Goal: Check status

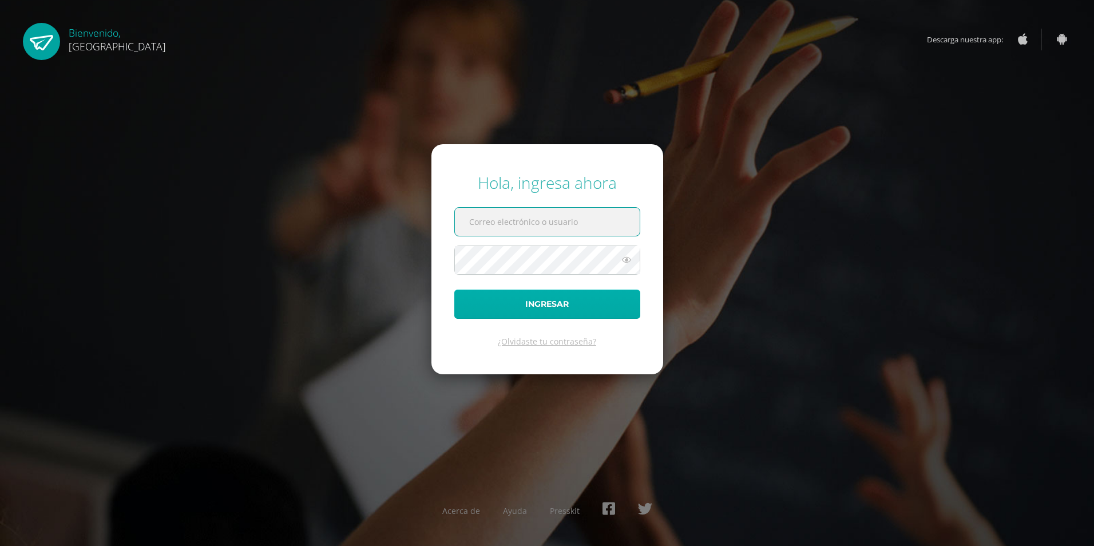
type input "2022507@colegiobelga.edu.gt"
click at [531, 308] on button "Ingresar" at bounding box center [547, 303] width 186 height 29
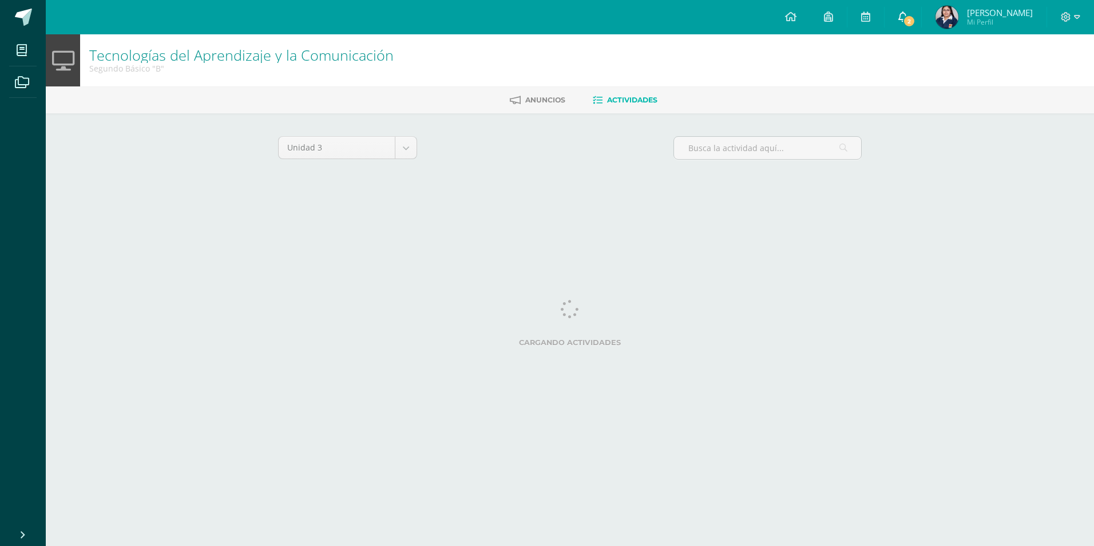
click at [915, 19] on span "2" at bounding box center [909, 21] width 13 height 13
click at [654, 185] on div "Unidad 3 Unidad 1 Unidad 2 Unidad 3 Unidad 4 Cargando actividades No tienes act…" at bounding box center [569, 163] width 593 height 54
click at [18, 21] on span at bounding box center [23, 17] width 17 height 17
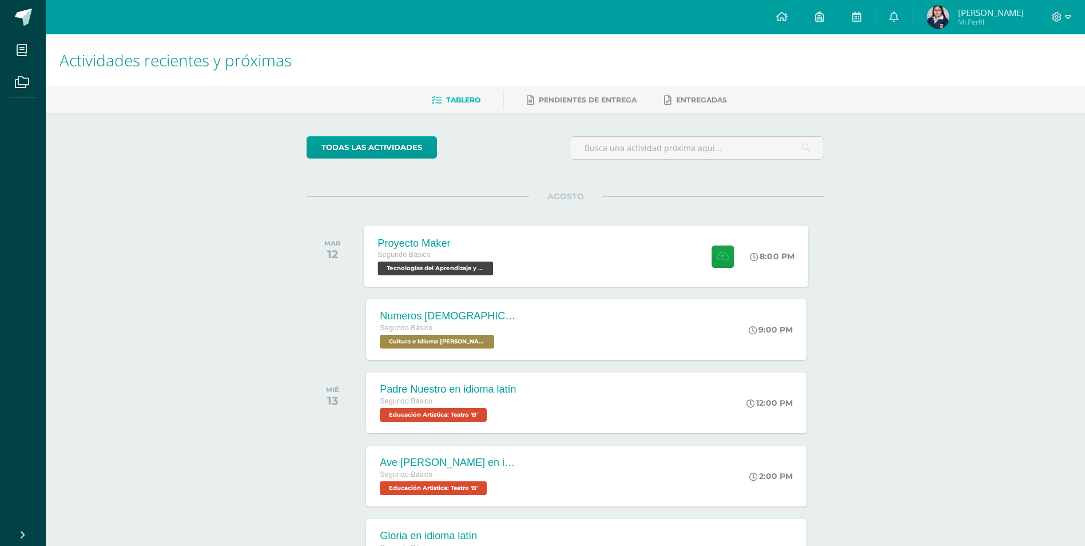
click at [495, 261] on div "Segundo Básico" at bounding box center [437, 255] width 118 height 13
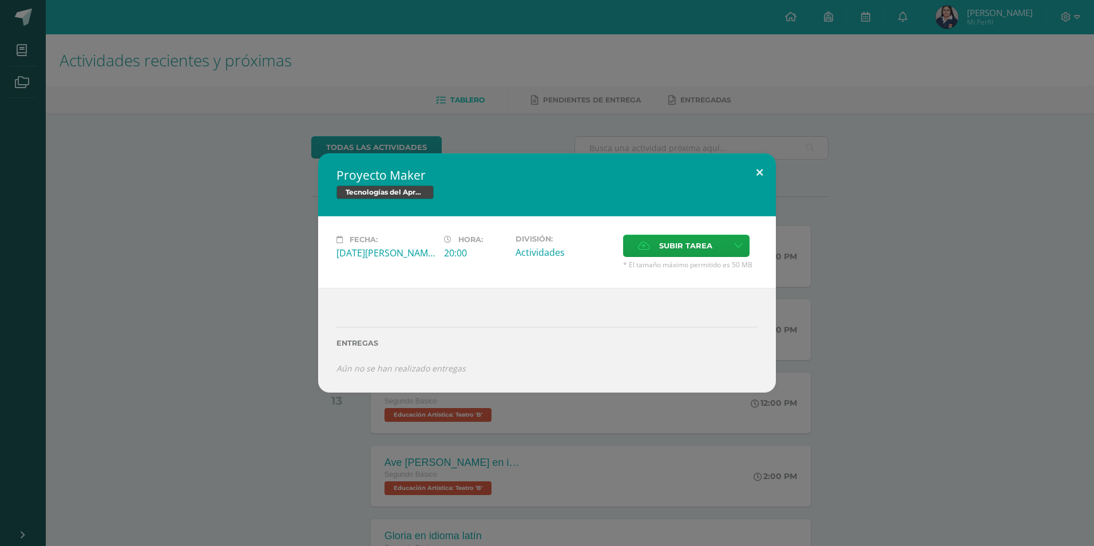
click at [751, 174] on button at bounding box center [759, 172] width 33 height 39
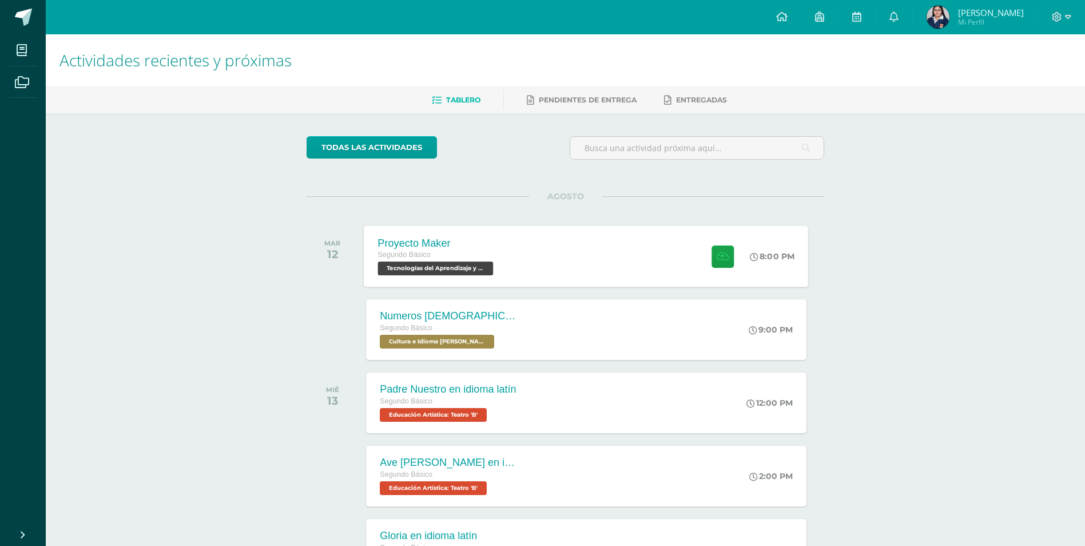
click at [660, 256] on div "Proyecto Maker Segundo Básico Tecnologías del Aprendizaje y la Comunicación 'B'…" at bounding box center [586, 255] width 445 height 61
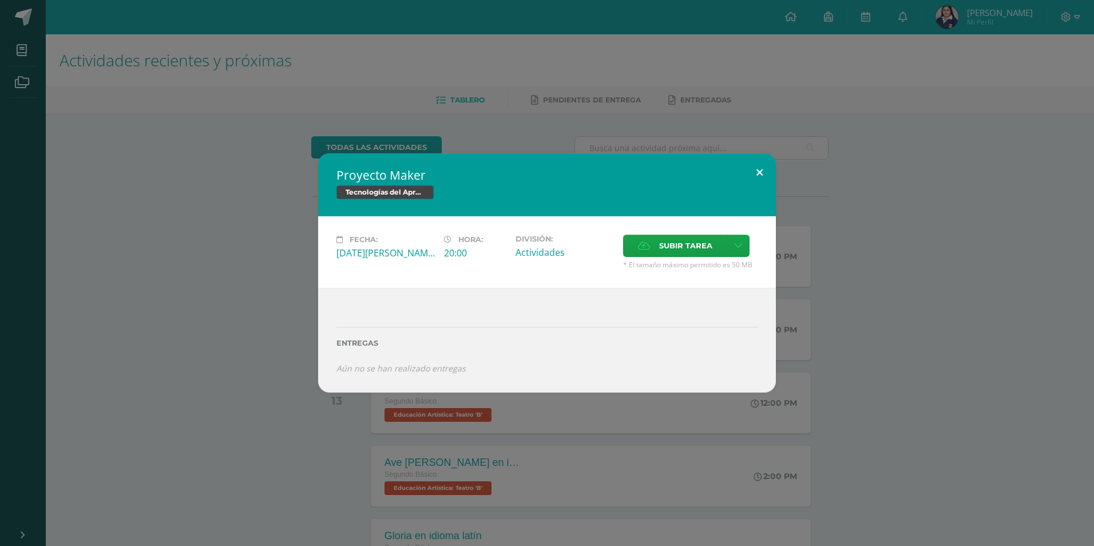
click at [761, 169] on button at bounding box center [759, 172] width 33 height 39
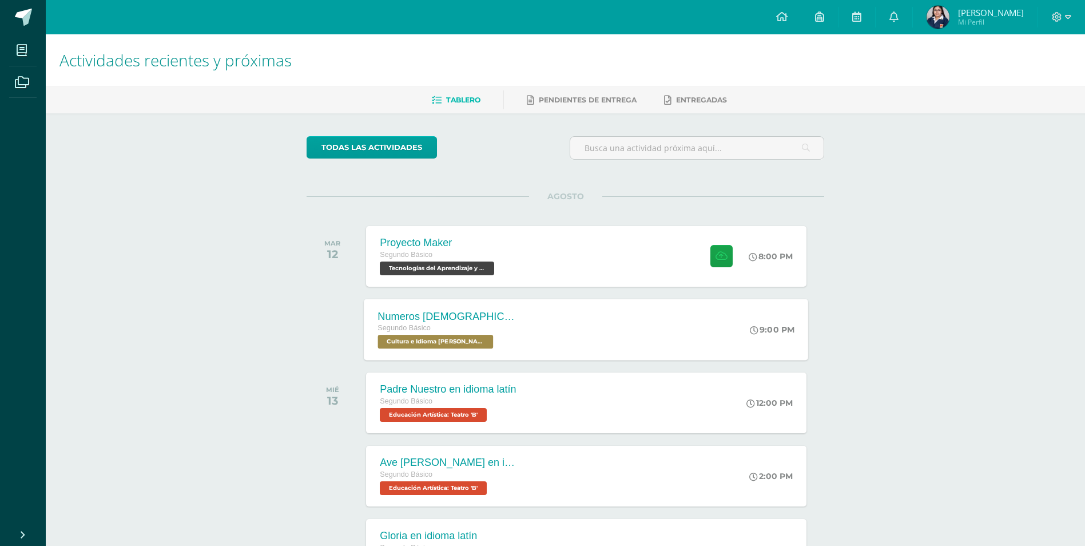
click at [547, 338] on div "Numeros cardinales en Kaqchikel Segundo Básico Cultura e Idioma Maya Garífuna o…" at bounding box center [586, 329] width 445 height 61
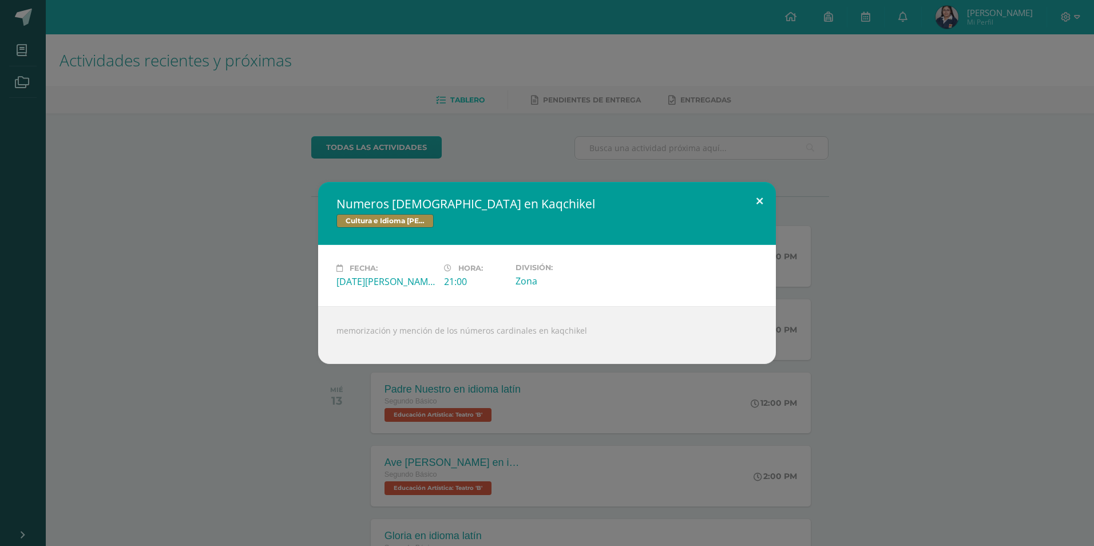
click at [765, 197] on button at bounding box center [759, 201] width 33 height 39
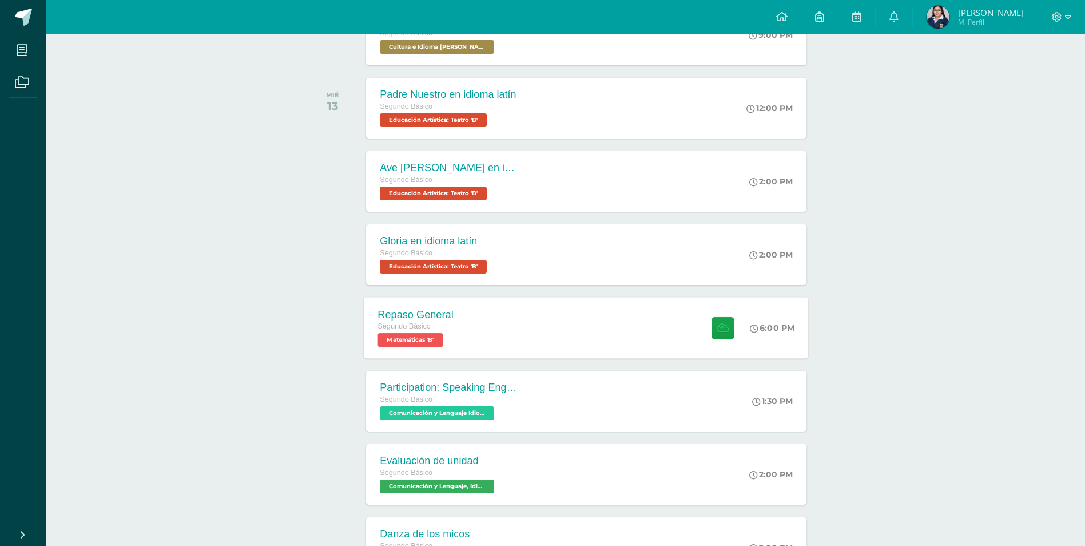
scroll to position [392, 0]
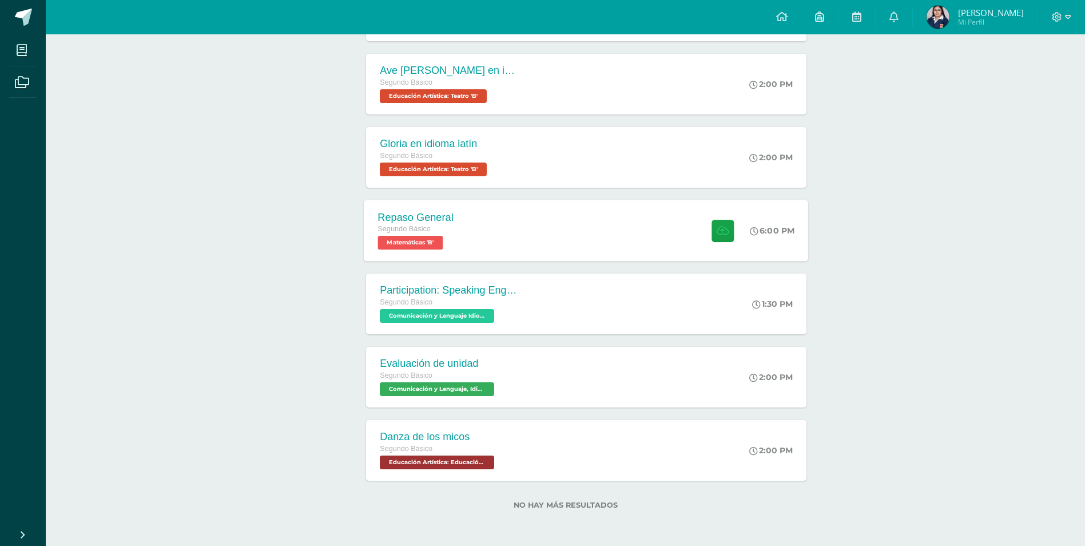
click at [530, 231] on div "Repaso General Segundo Básico Matemáticas 'B' 6:00 PM Repaso General Matemáticas" at bounding box center [586, 230] width 445 height 61
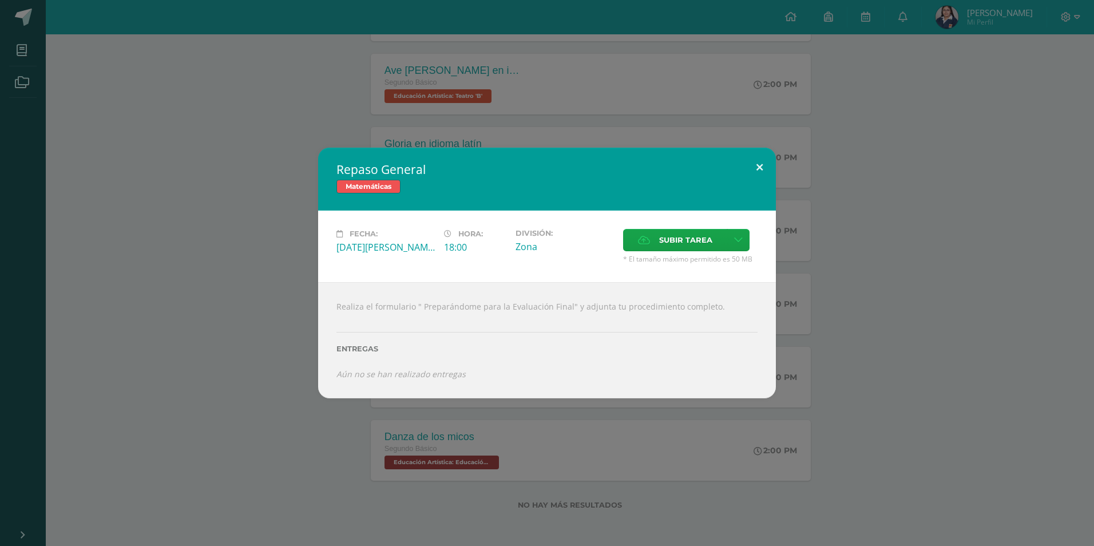
click at [764, 163] on button at bounding box center [759, 167] width 33 height 39
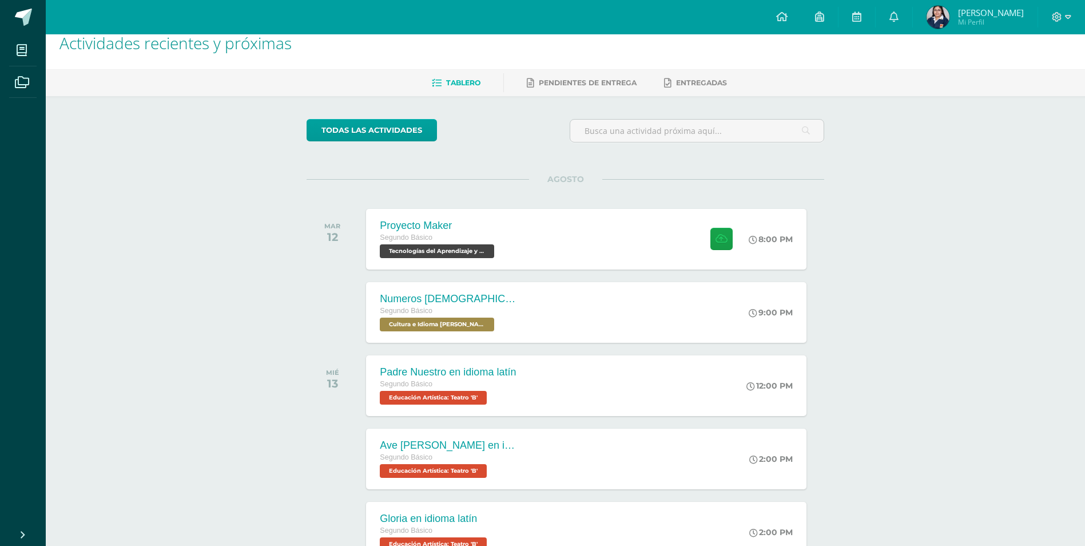
scroll to position [0, 0]
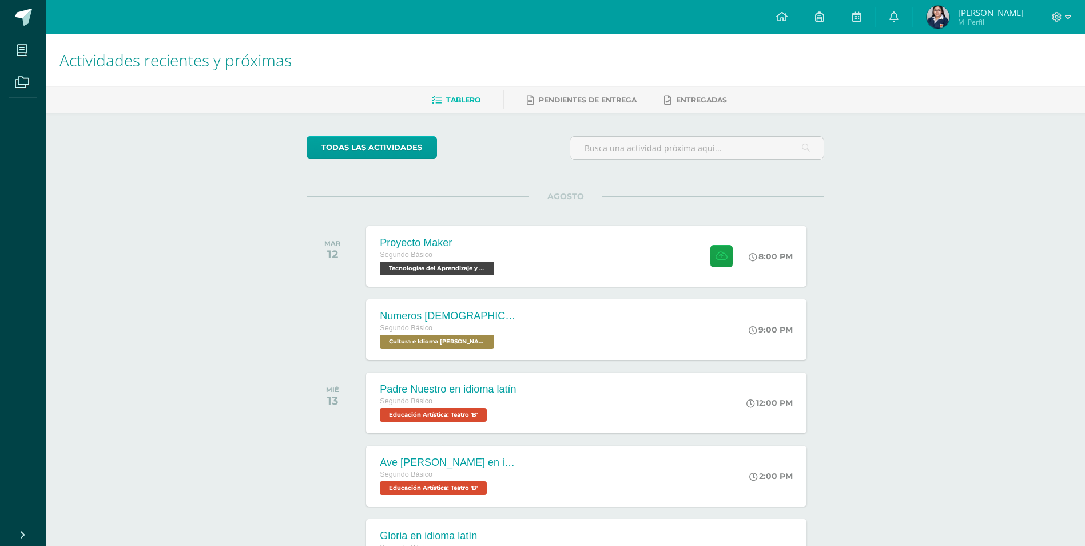
click at [986, 23] on span "Mi Perfil" at bounding box center [991, 22] width 66 height 10
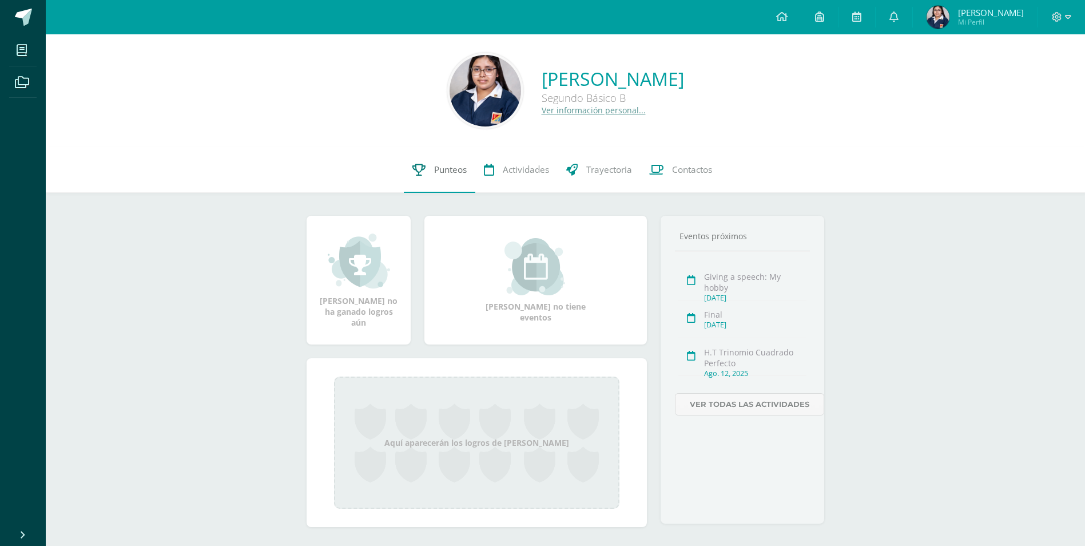
click at [435, 179] on link "Punteos" at bounding box center [440, 170] width 72 height 46
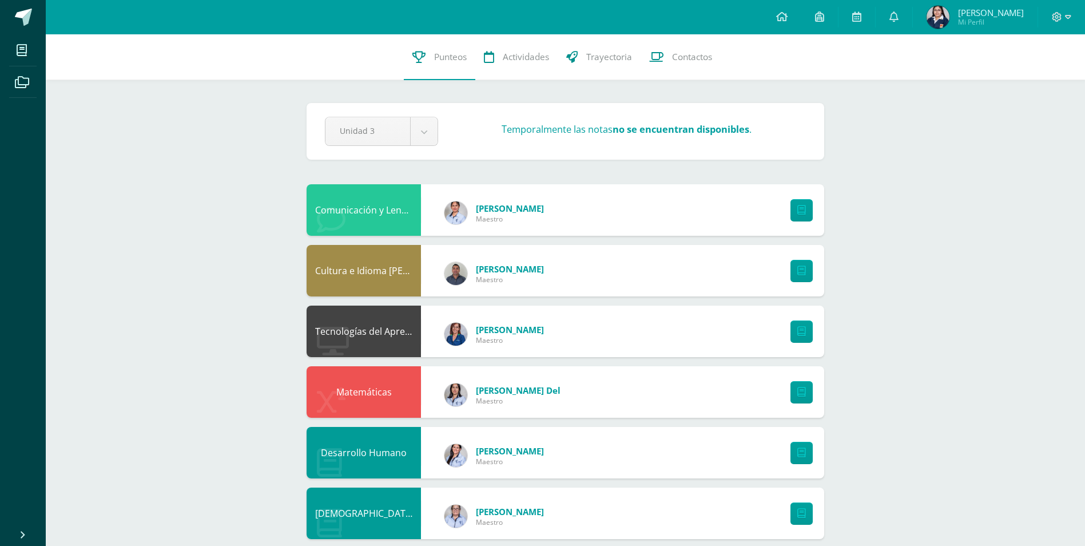
click at [564, 214] on div "Comunicación y Lenguaje Idioma Extranjero Inglés [PERSON_NAME] Maestro" at bounding box center [566, 209] width 518 height 51
click at [13, 14] on link at bounding box center [23, 17] width 46 height 34
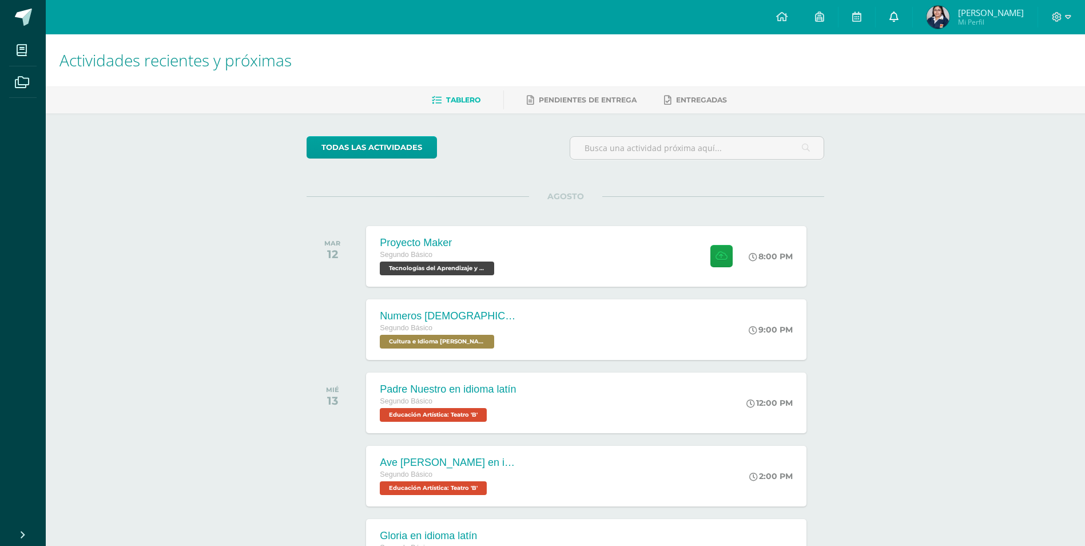
click at [913, 14] on link at bounding box center [894, 17] width 37 height 34
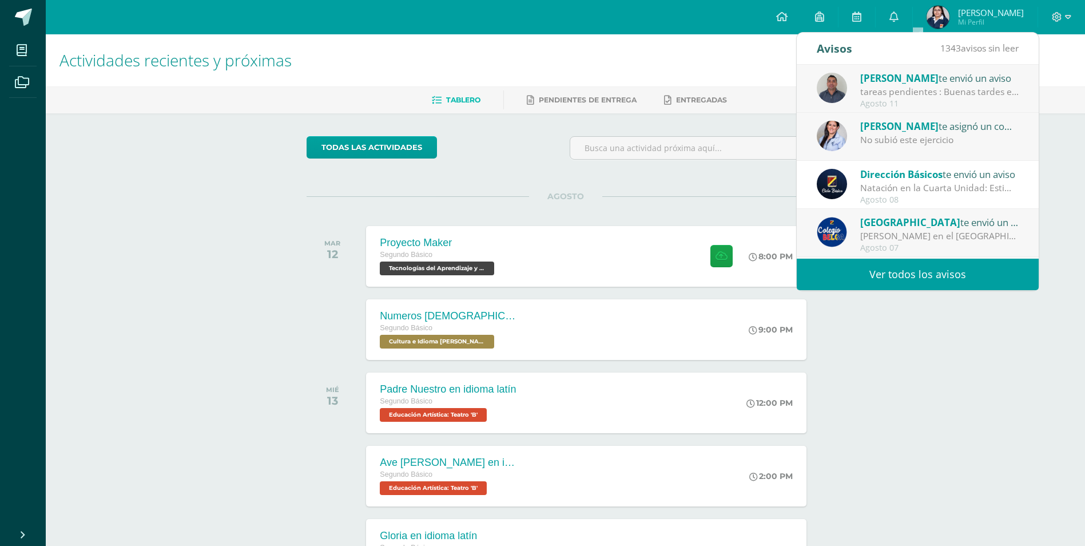
click at [729, 57] on h1 "Actividades recientes y próximas" at bounding box center [566, 60] width 1012 height 52
